Goal: Information Seeking & Learning: Learn about a topic

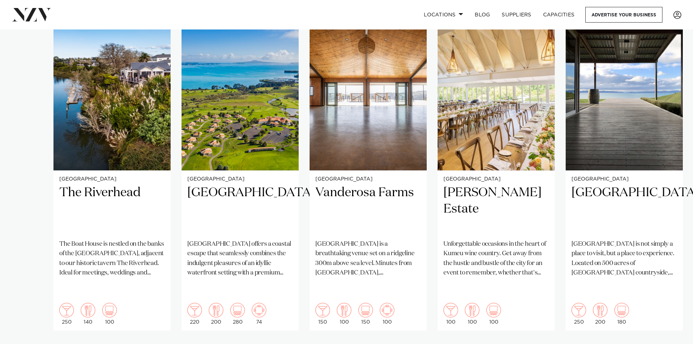
scroll to position [509, 0]
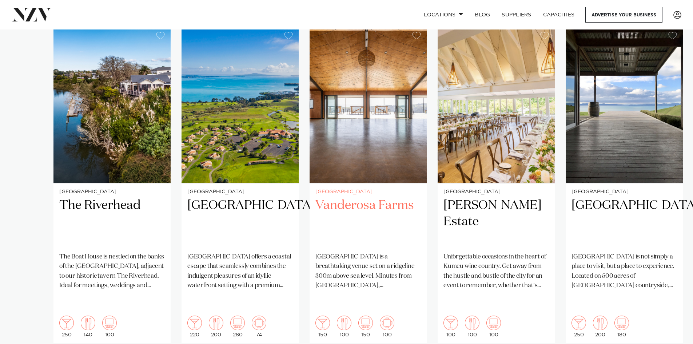
click at [375, 197] on h2 "Vanderosa Farms" at bounding box center [367, 221] width 105 height 49
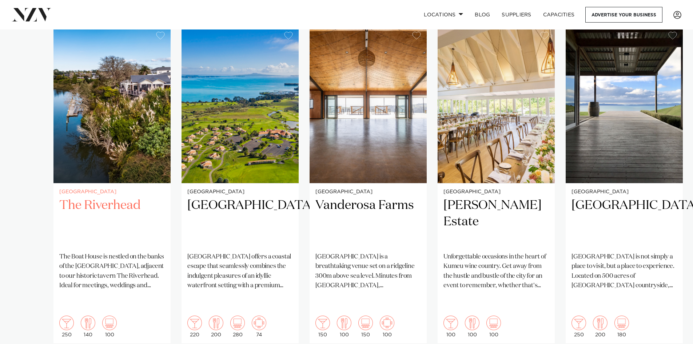
click at [126, 197] on h2 "The Riverhead" at bounding box center [111, 221] width 105 height 49
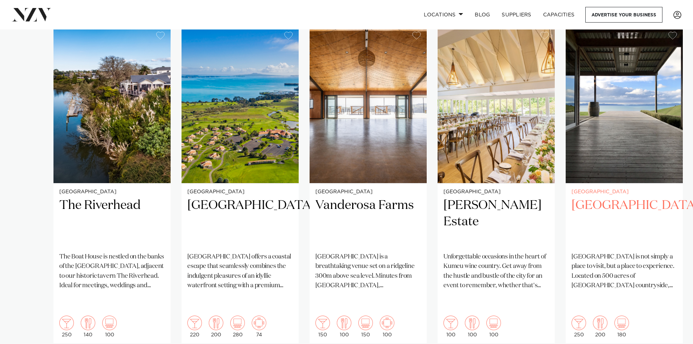
click at [632, 157] on img "5 / 25" at bounding box center [623, 104] width 117 height 157
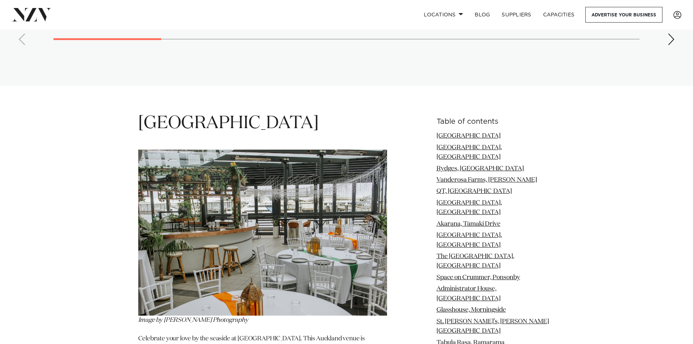
scroll to position [836, 0]
drag, startPoint x: 169, startPoint y: 89, endPoint x: 309, endPoint y: 95, distance: 139.7
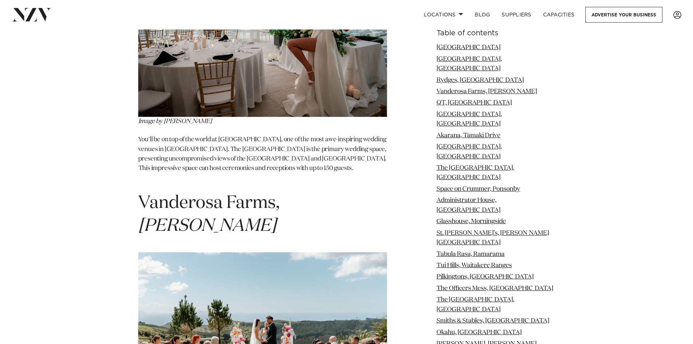
scroll to position [1673, 0]
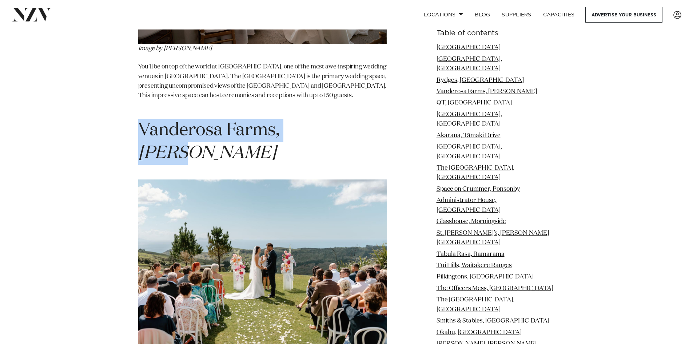
drag, startPoint x: 334, startPoint y: 87, endPoint x: 131, endPoint y: 82, distance: 203.7
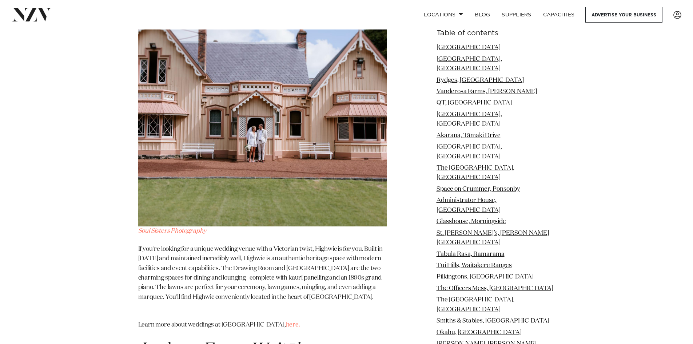
scroll to position [11562, 0]
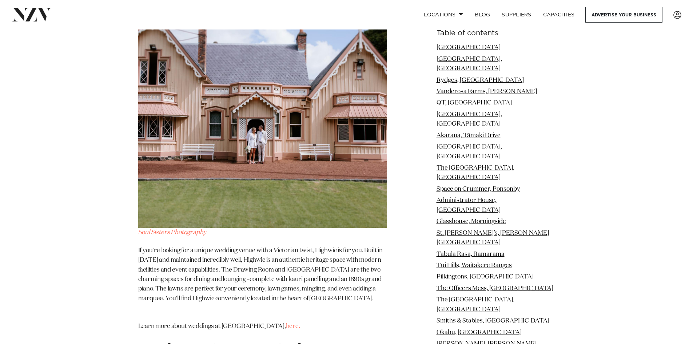
drag, startPoint x: 272, startPoint y: 312, endPoint x: 126, endPoint y: 261, distance: 154.5
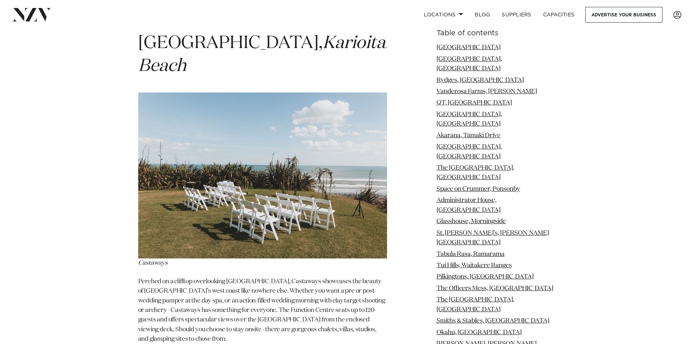
scroll to position [11006, 0]
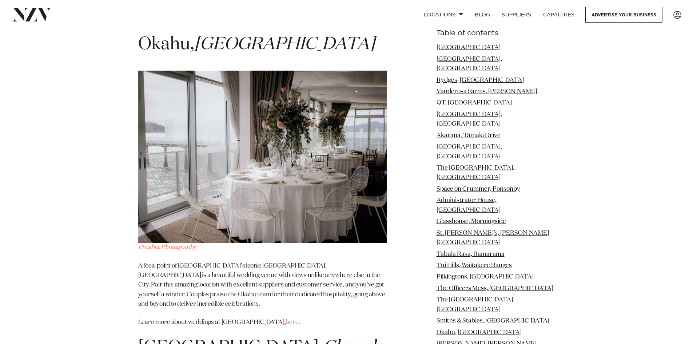
scroll to position [6620, 0]
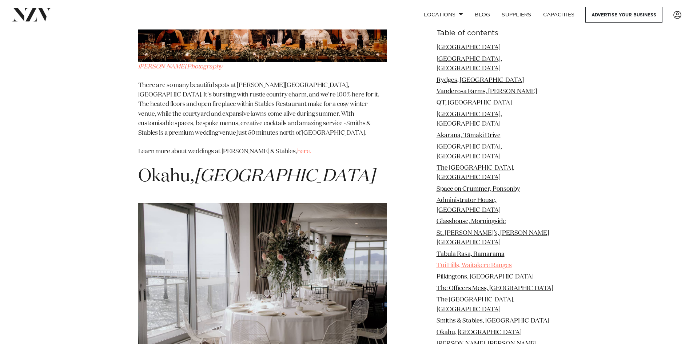
click at [497, 262] on link "Tui Hills, Waitakere Ranges" at bounding box center [473, 265] width 75 height 6
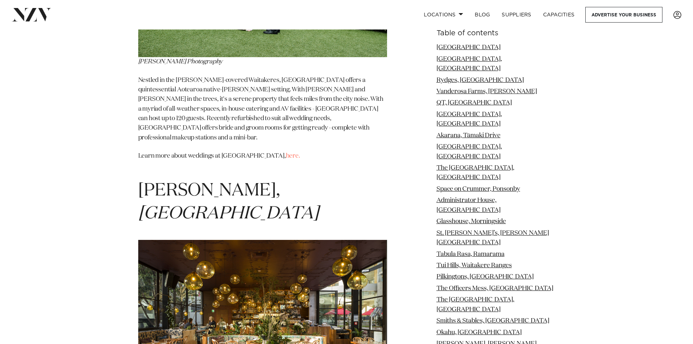
scroll to position [5221, 0]
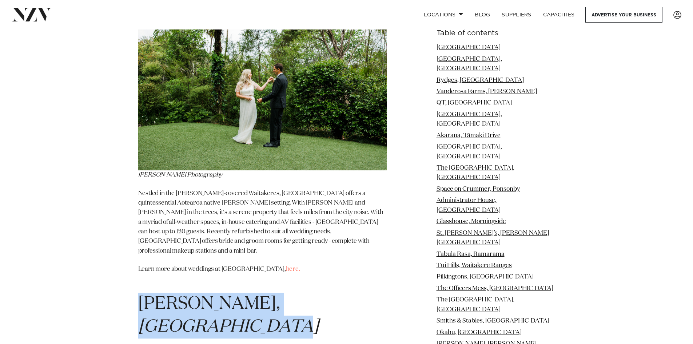
drag, startPoint x: 132, startPoint y: 132, endPoint x: 354, endPoint y: 135, distance: 222.2
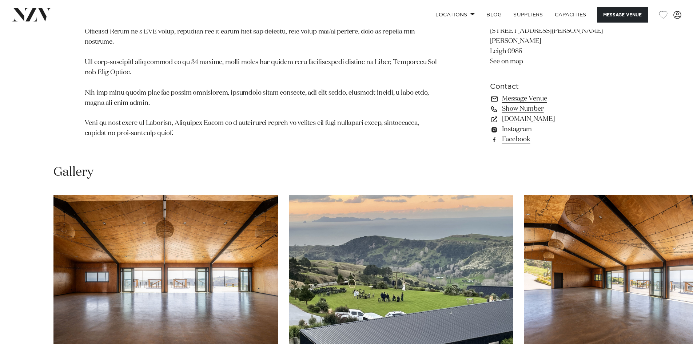
scroll to position [582, 0]
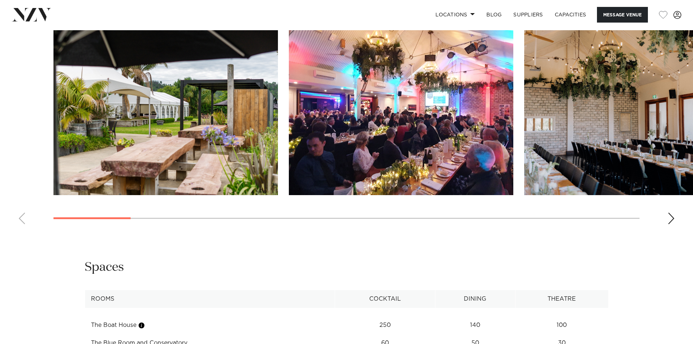
scroll to position [873, 0]
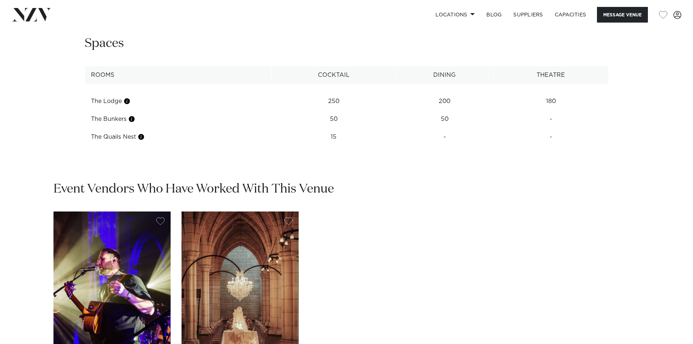
scroll to position [1164, 0]
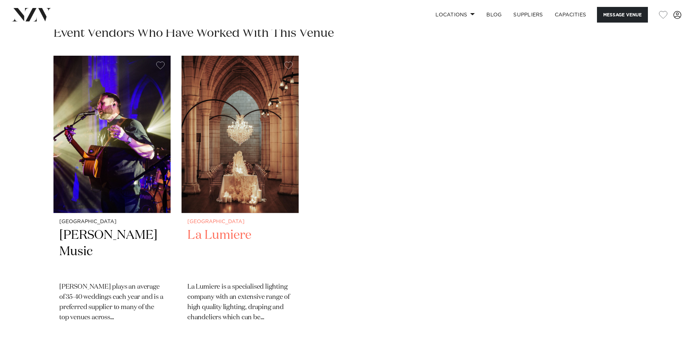
click at [239, 169] on img "2 / 2" at bounding box center [239, 134] width 117 height 157
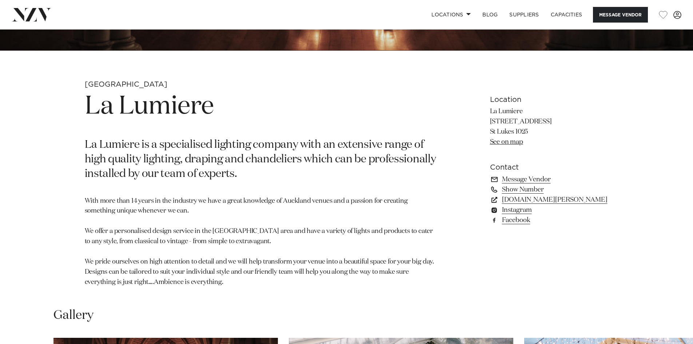
scroll to position [327, 0]
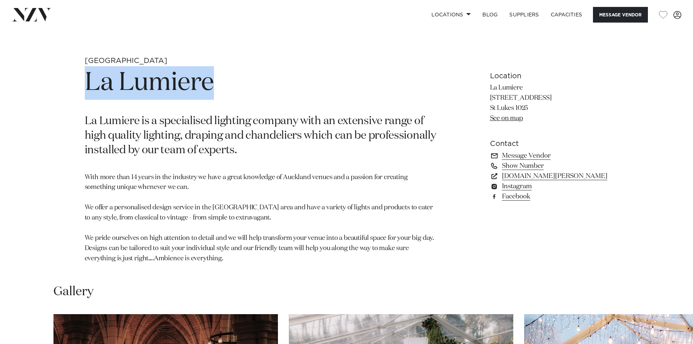
drag, startPoint x: 228, startPoint y: 82, endPoint x: 80, endPoint y: 79, distance: 147.6
click at [80, 79] on div "Auckland La Lumiere La Lumiere is a specialised lighting company with an extens…" at bounding box center [346, 164] width 619 height 216
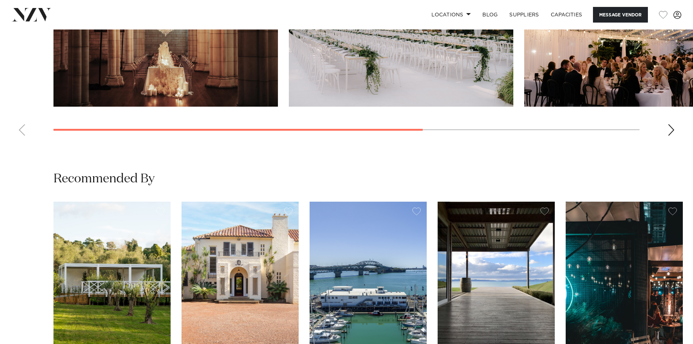
scroll to position [873, 0]
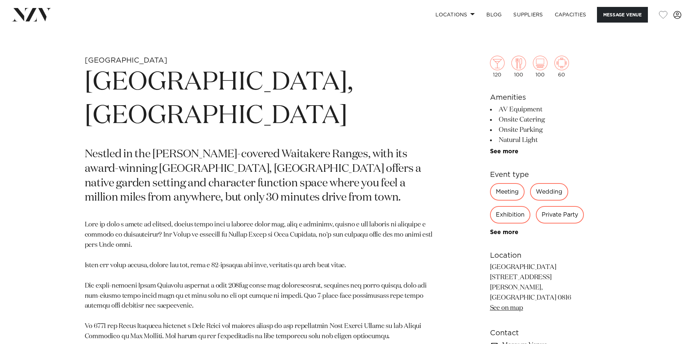
scroll to position [327, 0]
click at [570, 13] on link "Capacities" at bounding box center [570, 15] width 43 height 16
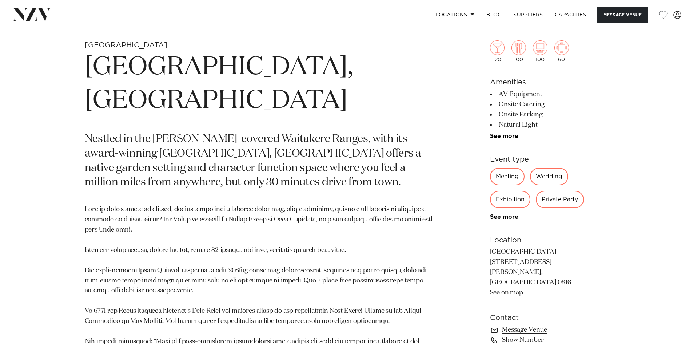
scroll to position [288, 0]
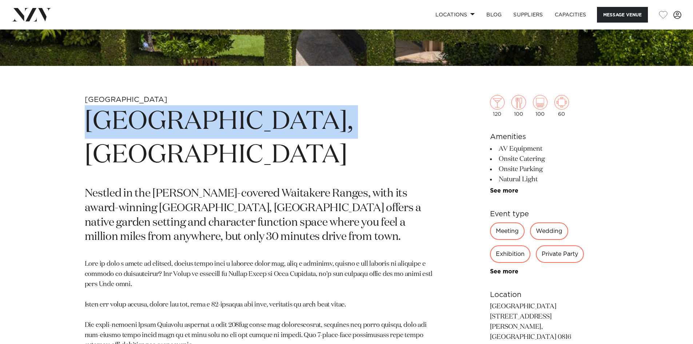
drag, startPoint x: 88, startPoint y: 121, endPoint x: 353, endPoint y: 120, distance: 264.7
click at [358, 121] on h1 "Tui Hills, Auckland" at bounding box center [261, 138] width 353 height 67
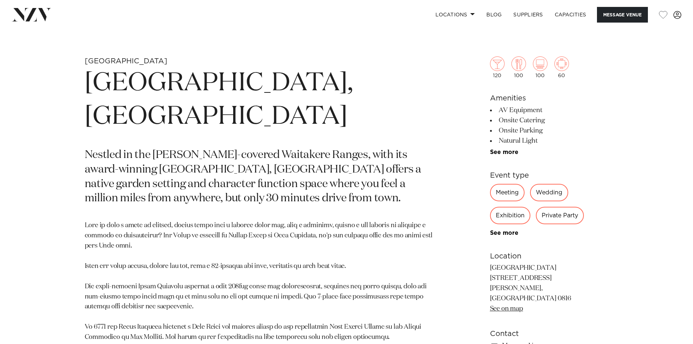
drag, startPoint x: 318, startPoint y: 241, endPoint x: 322, endPoint y: 240, distance: 3.8
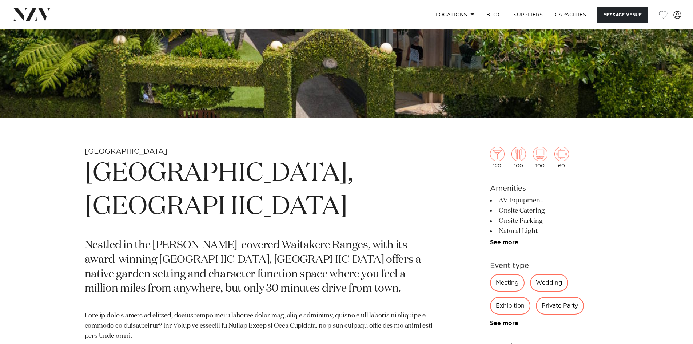
scroll to position [240, 0]
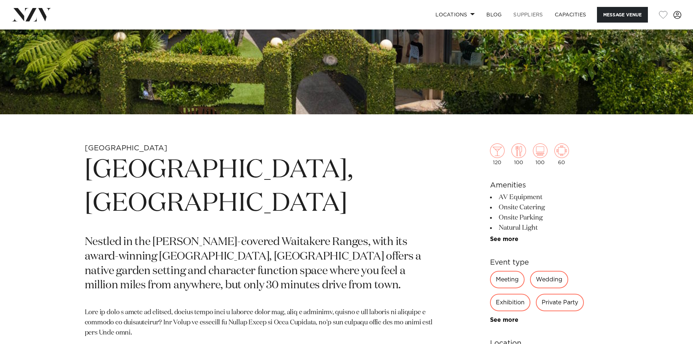
click at [520, 15] on link "SUPPLIERS" at bounding box center [527, 15] width 41 height 16
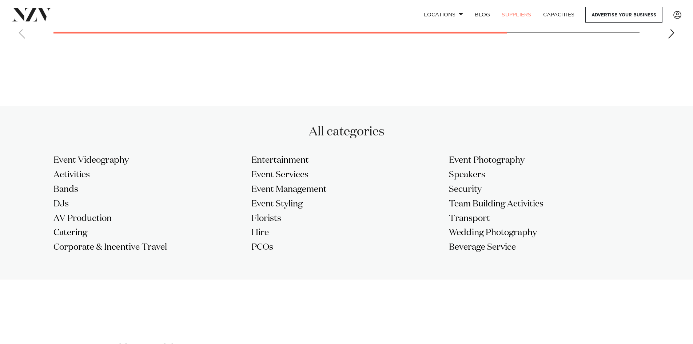
scroll to position [545, 0]
